Goal: Information Seeking & Learning: Learn about a topic

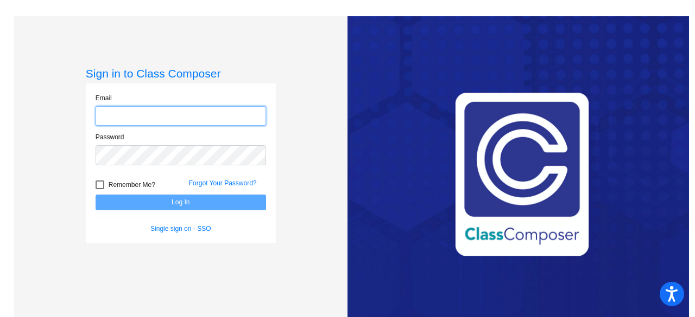
type input "[EMAIL_ADDRESS][DOMAIN_NAME]"
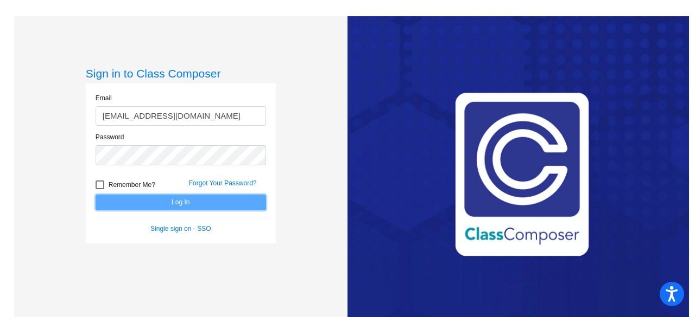
click at [236, 203] on button "Log In" at bounding box center [181, 203] width 170 height 16
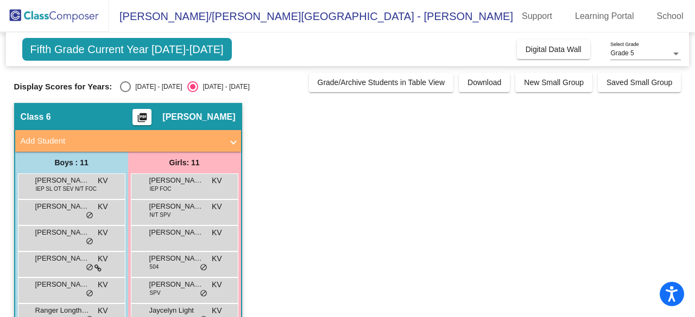
click at [130, 84] on div "Select an option" at bounding box center [125, 86] width 11 height 11
click at [125, 92] on input "[DATE] - [DATE]" at bounding box center [125, 92] width 1 height 1
radio input "true"
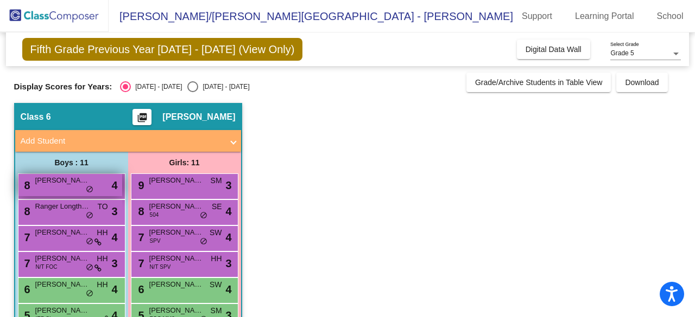
click at [73, 188] on div "8 [PERSON_NAME] lock do_not_disturb_alt 4" at bounding box center [70, 185] width 104 height 22
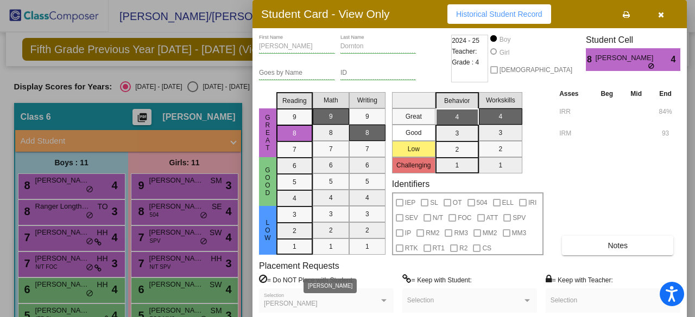
click at [367, 302] on div "[PERSON_NAME]" at bounding box center [321, 305] width 115 height 8
click at [666, 17] on button "button" at bounding box center [660, 14] width 35 height 20
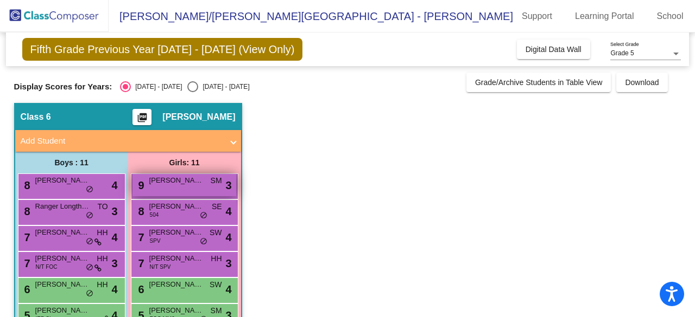
click at [192, 187] on div "9 [PERSON_NAME] lock do_not_disturb_alt 3" at bounding box center [184, 185] width 104 height 22
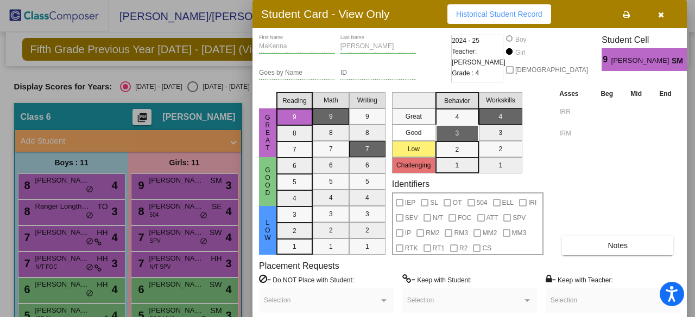
click at [669, 14] on button "button" at bounding box center [660, 14] width 35 height 20
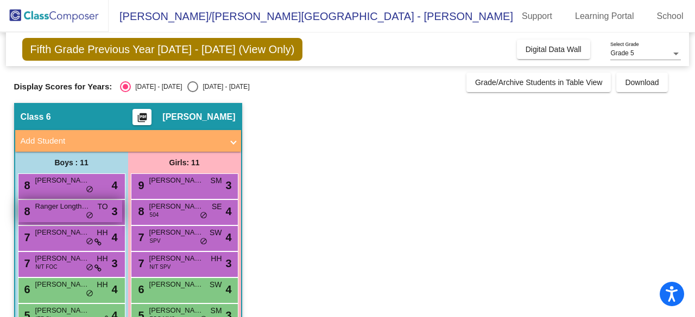
click at [74, 218] on div "8 Ranger [PERSON_NAME] TO lock do_not_disturb_alt 3" at bounding box center [70, 211] width 104 height 22
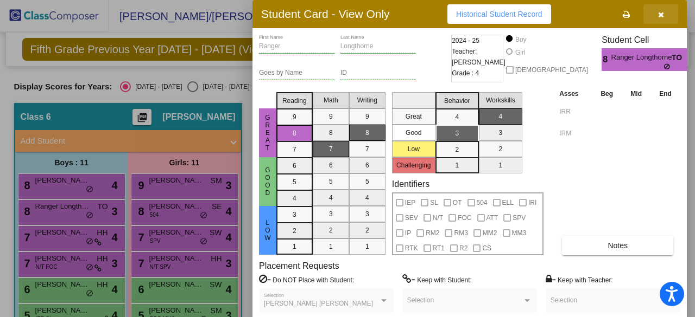
click at [658, 18] on icon "button" at bounding box center [661, 15] width 6 height 8
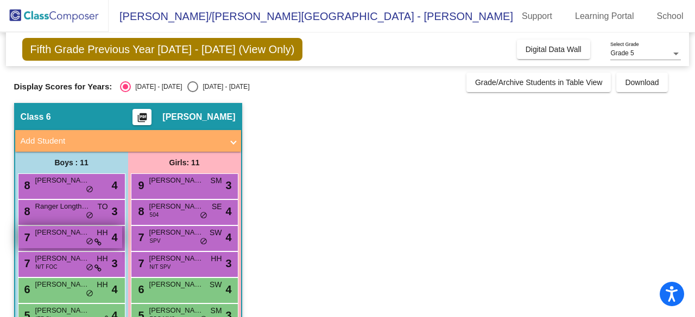
click at [60, 233] on span "[PERSON_NAME]" at bounding box center [62, 232] width 54 height 11
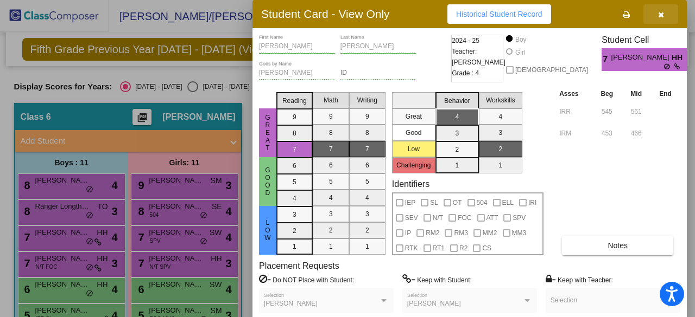
click at [658, 14] on icon "button" at bounding box center [661, 15] width 6 height 8
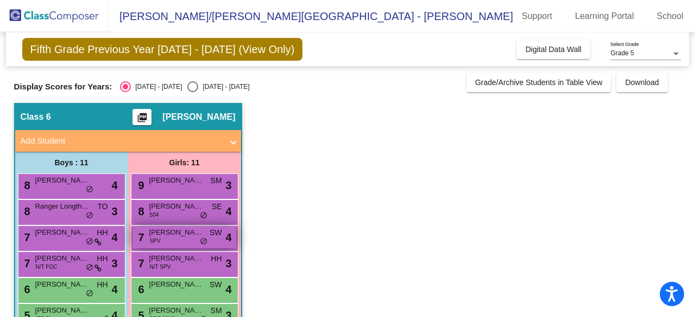
click at [190, 231] on span "[PERSON_NAME]" at bounding box center [176, 232] width 54 height 11
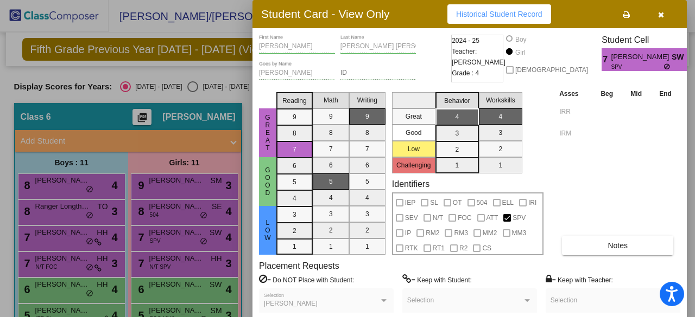
click at [664, 20] on button "button" at bounding box center [660, 14] width 35 height 20
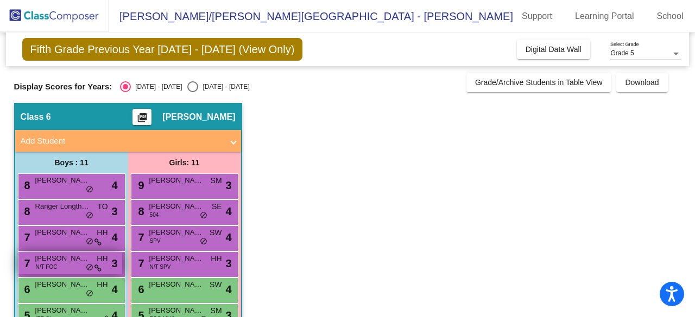
click at [65, 263] on span "[PERSON_NAME]" at bounding box center [62, 258] width 54 height 11
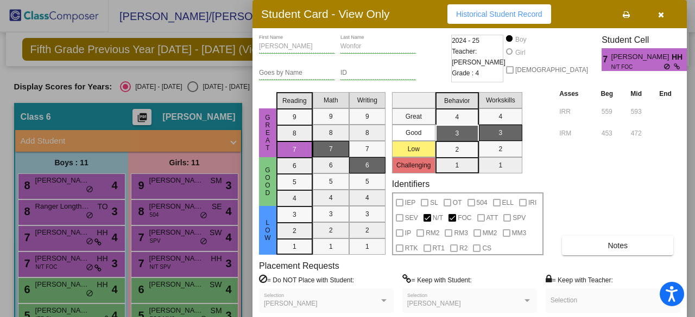
click at [663, 15] on button "button" at bounding box center [660, 14] width 35 height 20
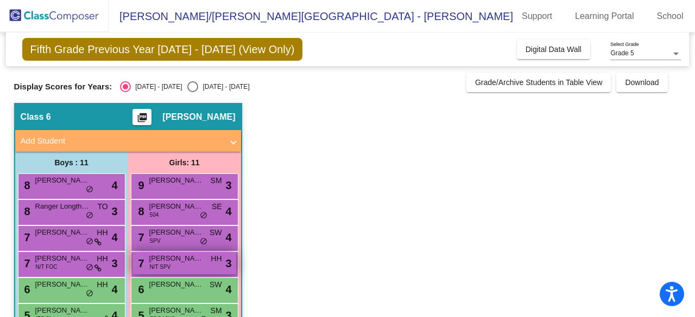
click at [188, 261] on span "[PERSON_NAME]" at bounding box center [176, 258] width 54 height 11
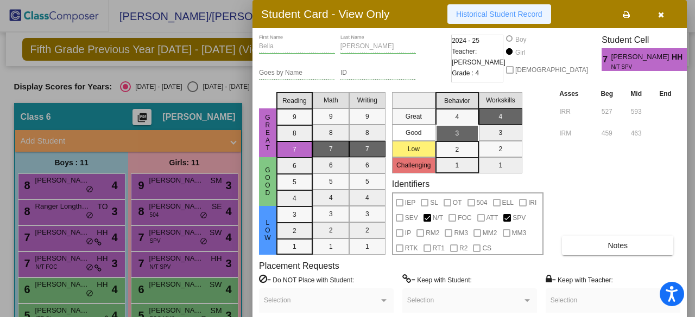
click at [482, 12] on span "Historical Student Record" at bounding box center [499, 14] width 86 height 9
click at [659, 18] on button "button" at bounding box center [660, 14] width 35 height 20
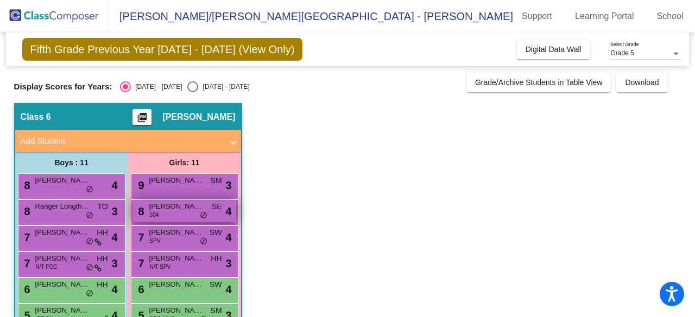
scroll to position [54, 0]
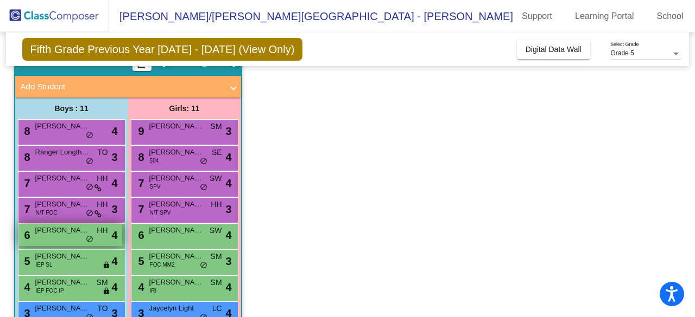
click at [64, 232] on span "[PERSON_NAME]" at bounding box center [62, 230] width 54 height 11
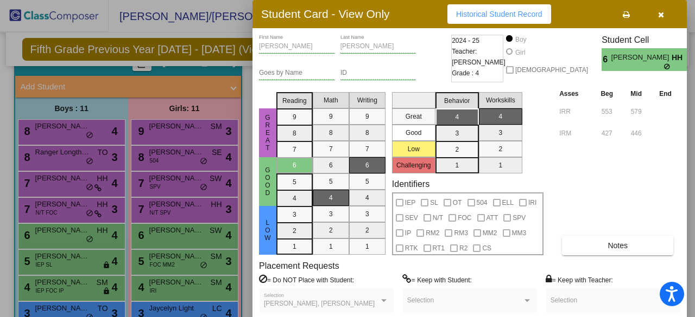
click at [660, 15] on icon "button" at bounding box center [661, 15] width 6 height 8
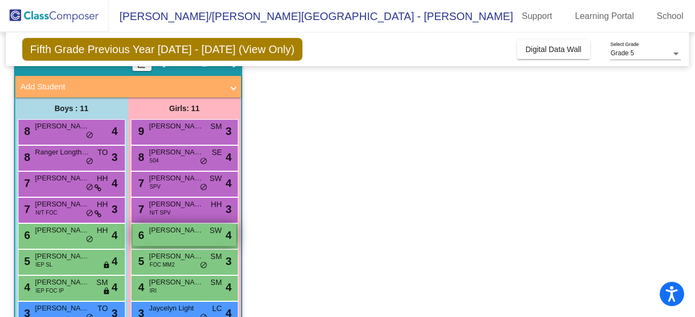
click at [170, 230] on span "[PERSON_NAME]" at bounding box center [176, 230] width 54 height 11
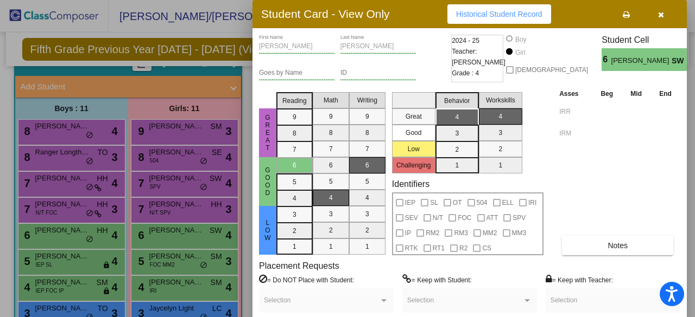
click at [658, 11] on icon "button" at bounding box center [661, 15] width 6 height 8
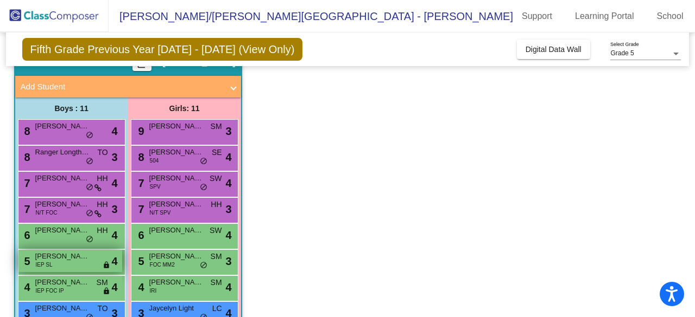
click at [41, 255] on span "[PERSON_NAME]" at bounding box center [62, 256] width 54 height 11
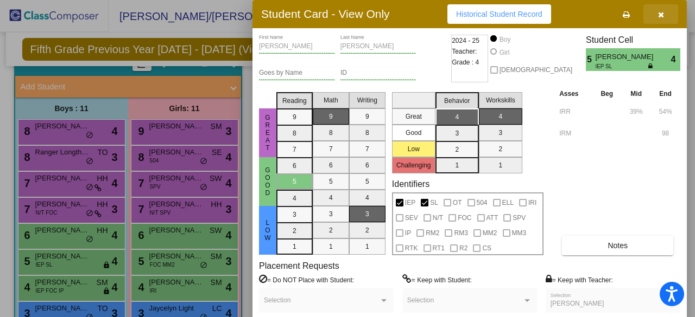
click at [664, 16] on button "button" at bounding box center [660, 14] width 35 height 20
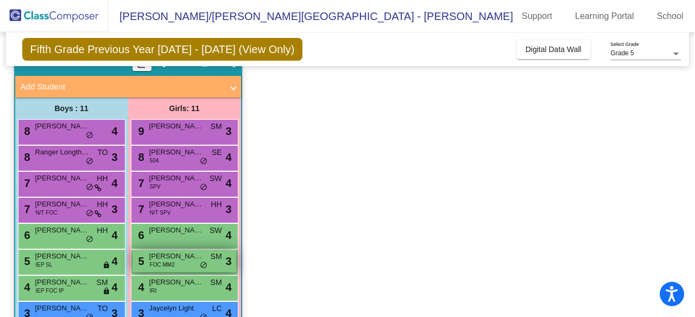
click at [186, 257] on span "[PERSON_NAME]" at bounding box center [176, 256] width 54 height 11
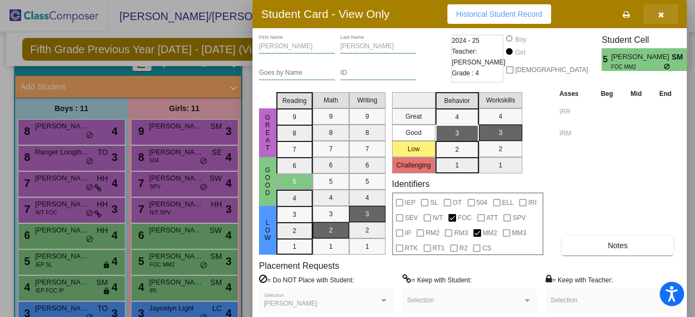
click at [659, 11] on icon "button" at bounding box center [661, 15] width 6 height 8
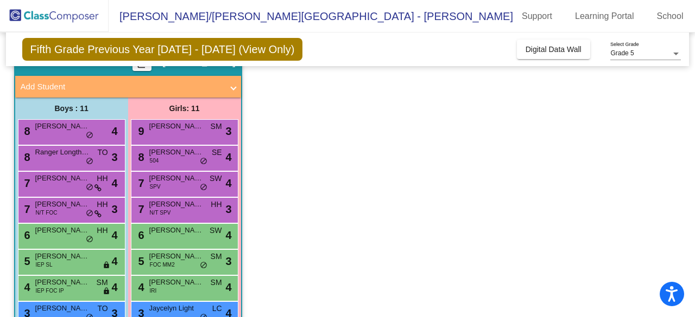
scroll to position [109, 0]
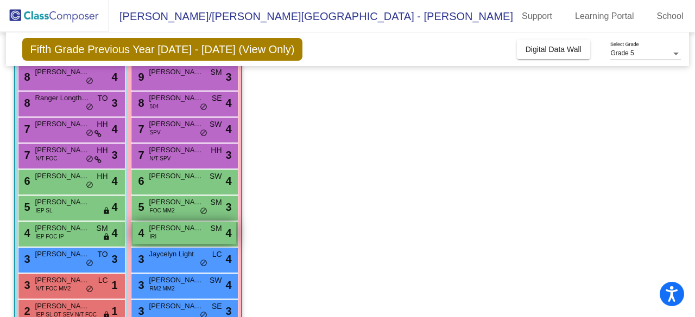
click at [195, 235] on div "4 [PERSON_NAME] IRI SM lock do_not_disturb_alt 4" at bounding box center [184, 233] width 104 height 22
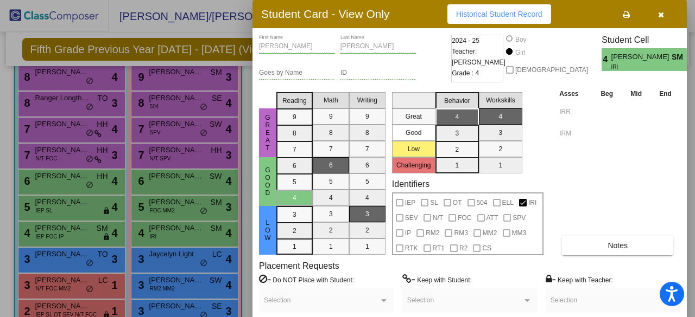
click at [662, 12] on icon "button" at bounding box center [661, 15] width 6 height 8
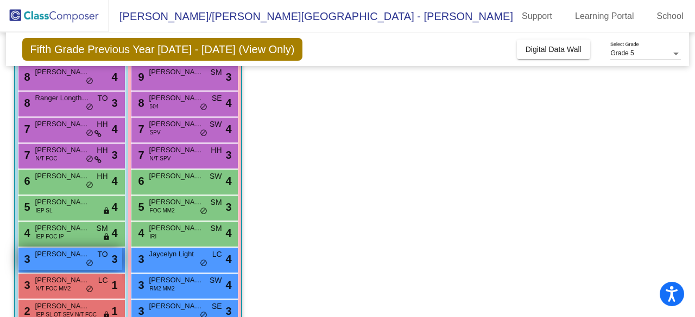
click at [54, 255] on span "[PERSON_NAME]" at bounding box center [62, 254] width 54 height 11
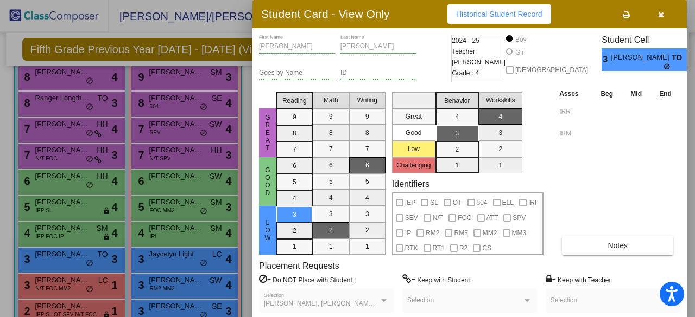
click at [611, 60] on span "[PERSON_NAME]" at bounding box center [641, 57] width 60 height 11
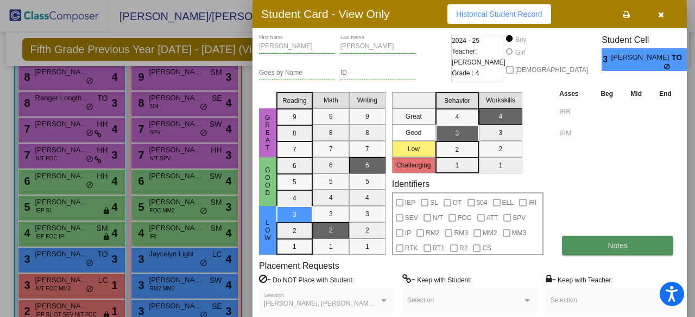
click at [625, 252] on button "Notes" at bounding box center [617, 246] width 111 height 20
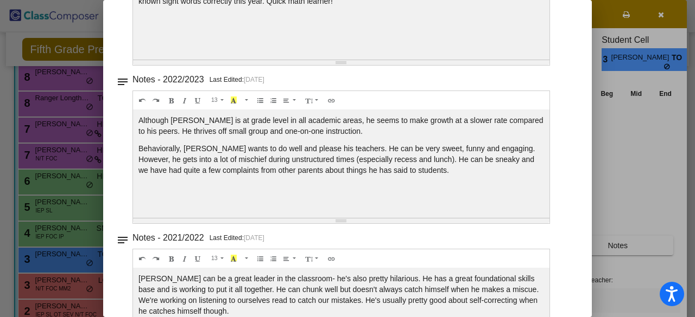
scroll to position [380, 0]
